Goal: Navigation & Orientation: Find specific page/section

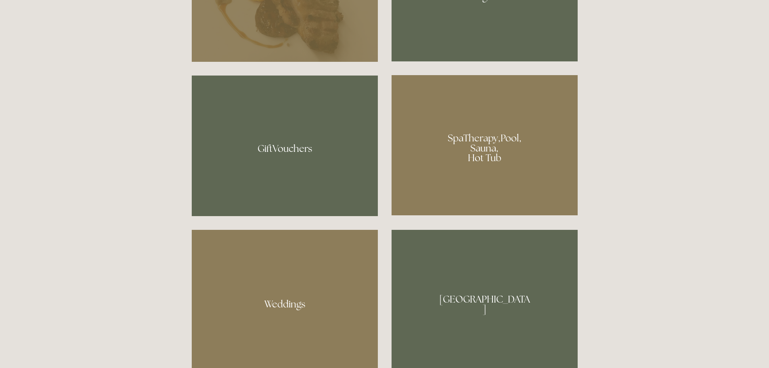
scroll to position [646, 0]
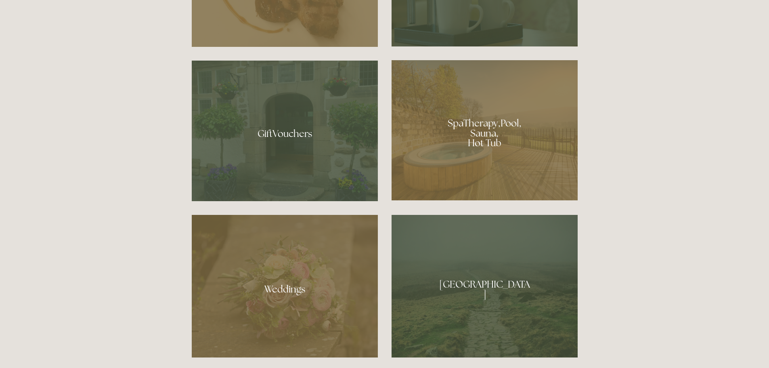
click at [446, 139] on div at bounding box center [485, 130] width 186 height 140
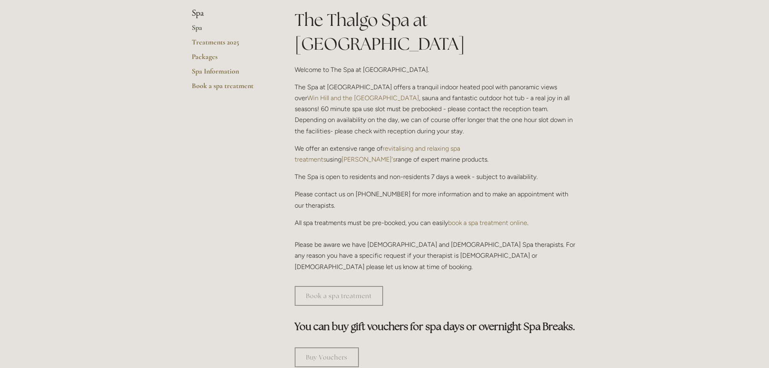
scroll to position [81, 0]
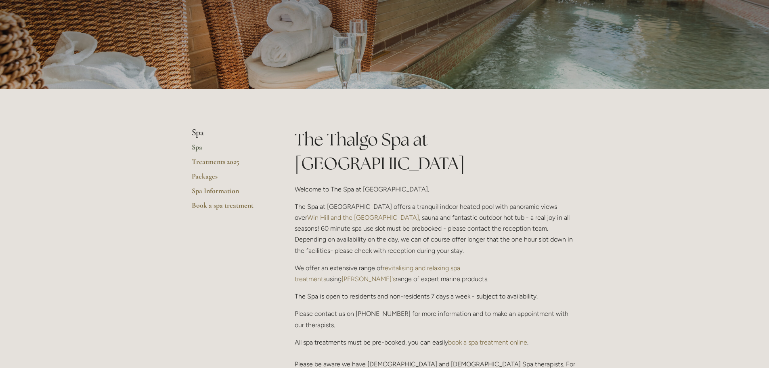
click at [198, 147] on link "Spa" at bounding box center [230, 150] width 77 height 15
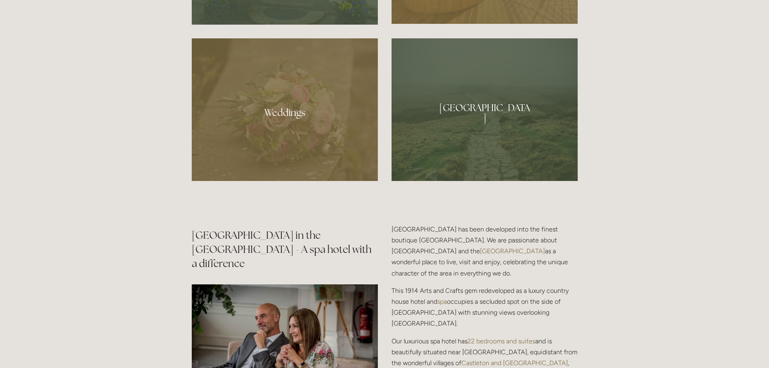
scroll to position [848, 0]
